Goal: Find specific page/section: Find specific page/section

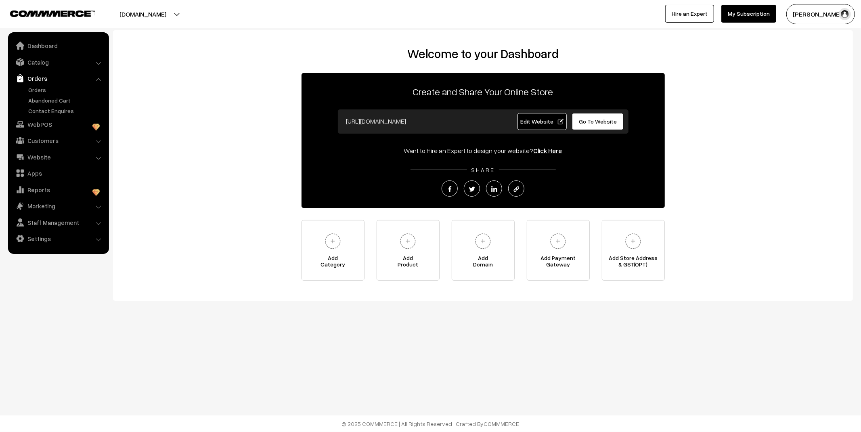
click at [34, 94] on ul "Orders" at bounding box center [58, 100] width 97 height 29
click at [36, 91] on link "Orders" at bounding box center [66, 90] width 80 height 8
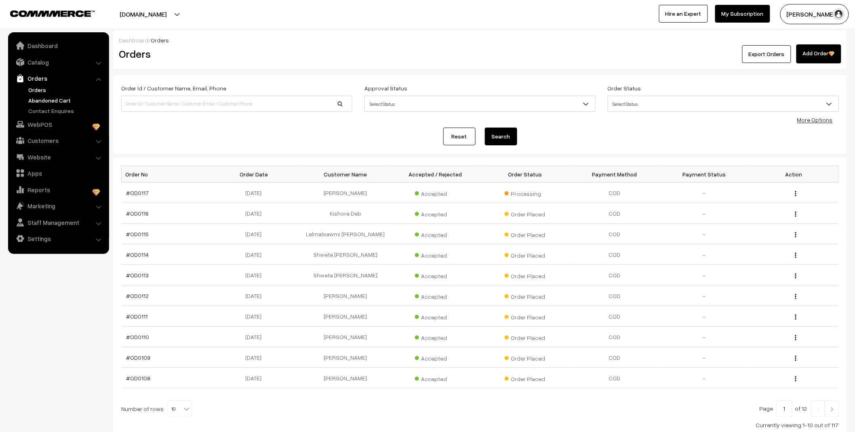
click at [40, 100] on link "Abandoned Cart" at bounding box center [66, 100] width 80 height 8
